Goal: Navigation & Orientation: Find specific page/section

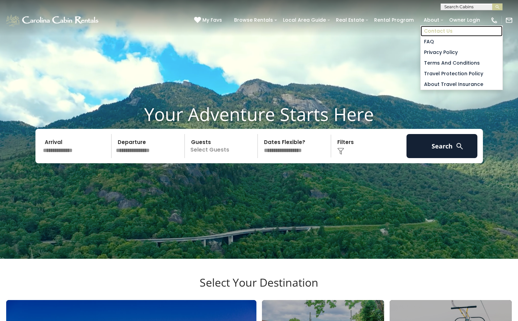
click at [433, 32] on link "Contact Us" at bounding box center [461, 31] width 82 height 11
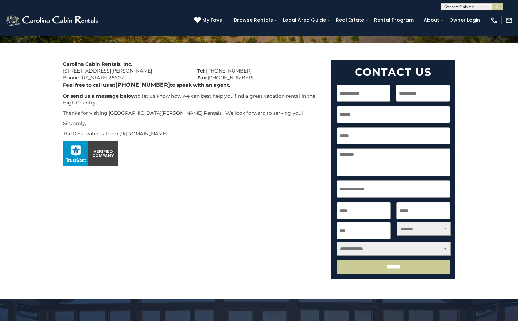
scroll to position [236, 0]
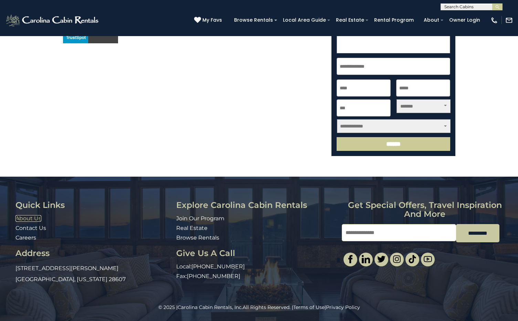
click at [30, 218] on link "About Us" at bounding box center [28, 218] width 26 height 7
